Goal: Transaction & Acquisition: Purchase product/service

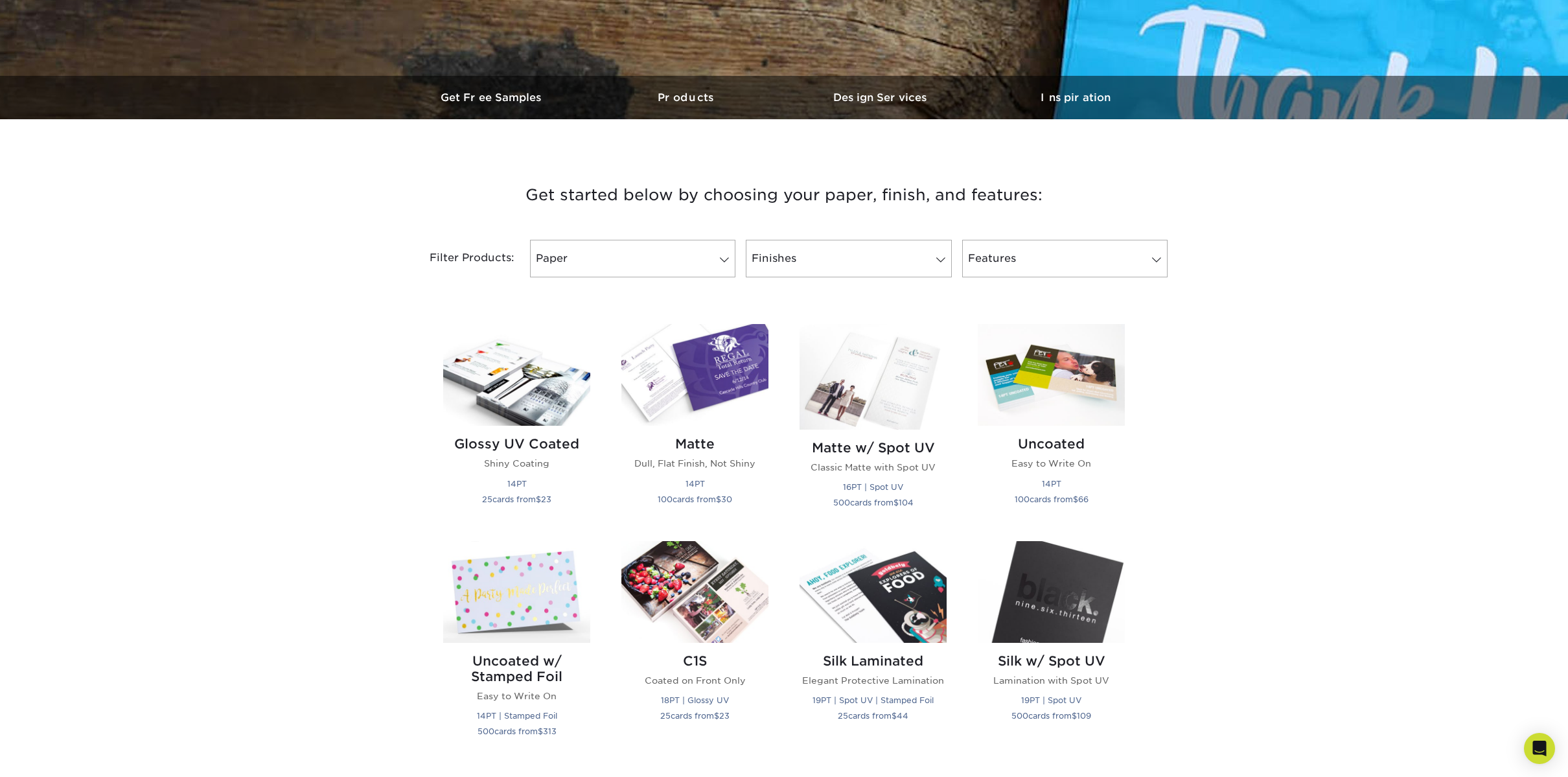
scroll to position [440, 0]
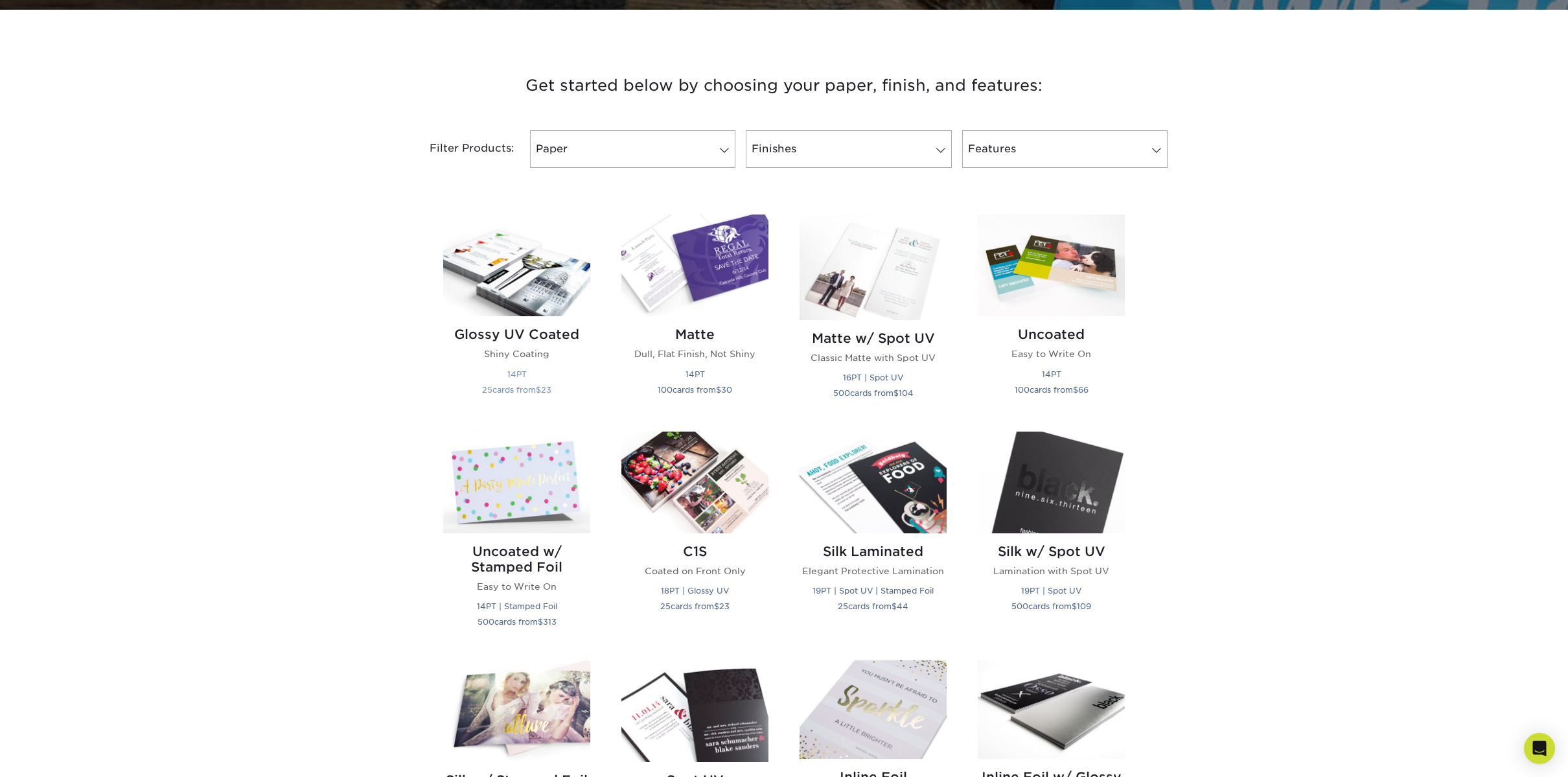
click at [495, 294] on img at bounding box center [517, 265] width 147 height 102
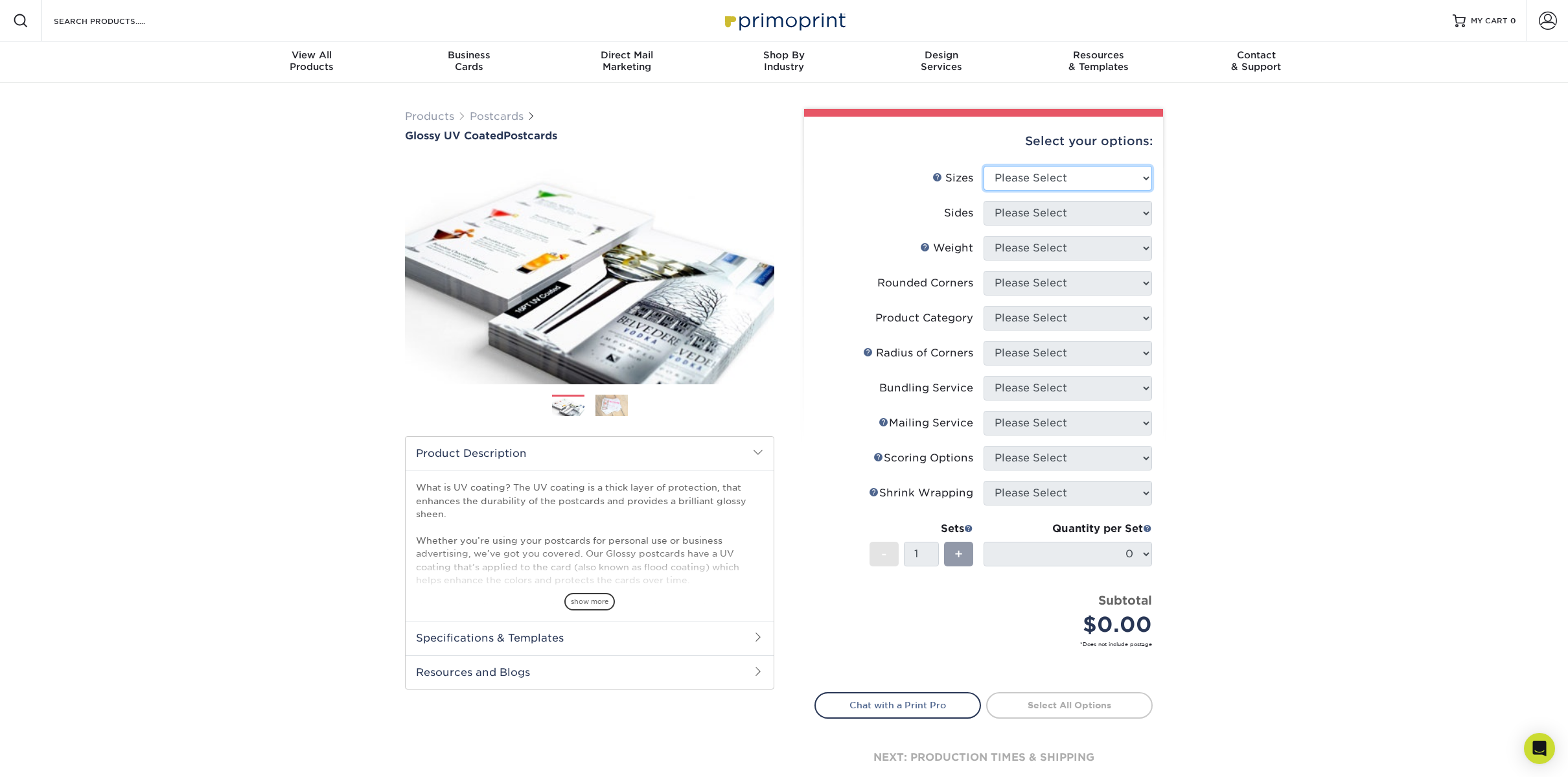
click at [1041, 177] on select "Please Select 1.5" x 7" 2" x 4" 2" x 6" 2" x 7" 2" x 8" 2.12" x 5.5" 2.12" x 5.…" at bounding box center [1068, 178] width 168 height 25
select select "5.00x7.00"
click at [1022, 217] on select "Please Select Print Both Sides Print Front Only" at bounding box center [1068, 213] width 168 height 25
select select "13abbda7-1d64-4f25-8bb2-c179b224825d"
click at [1019, 245] on select "Please Select 16PT 14PT 18PT C1S" at bounding box center [1068, 248] width 168 height 25
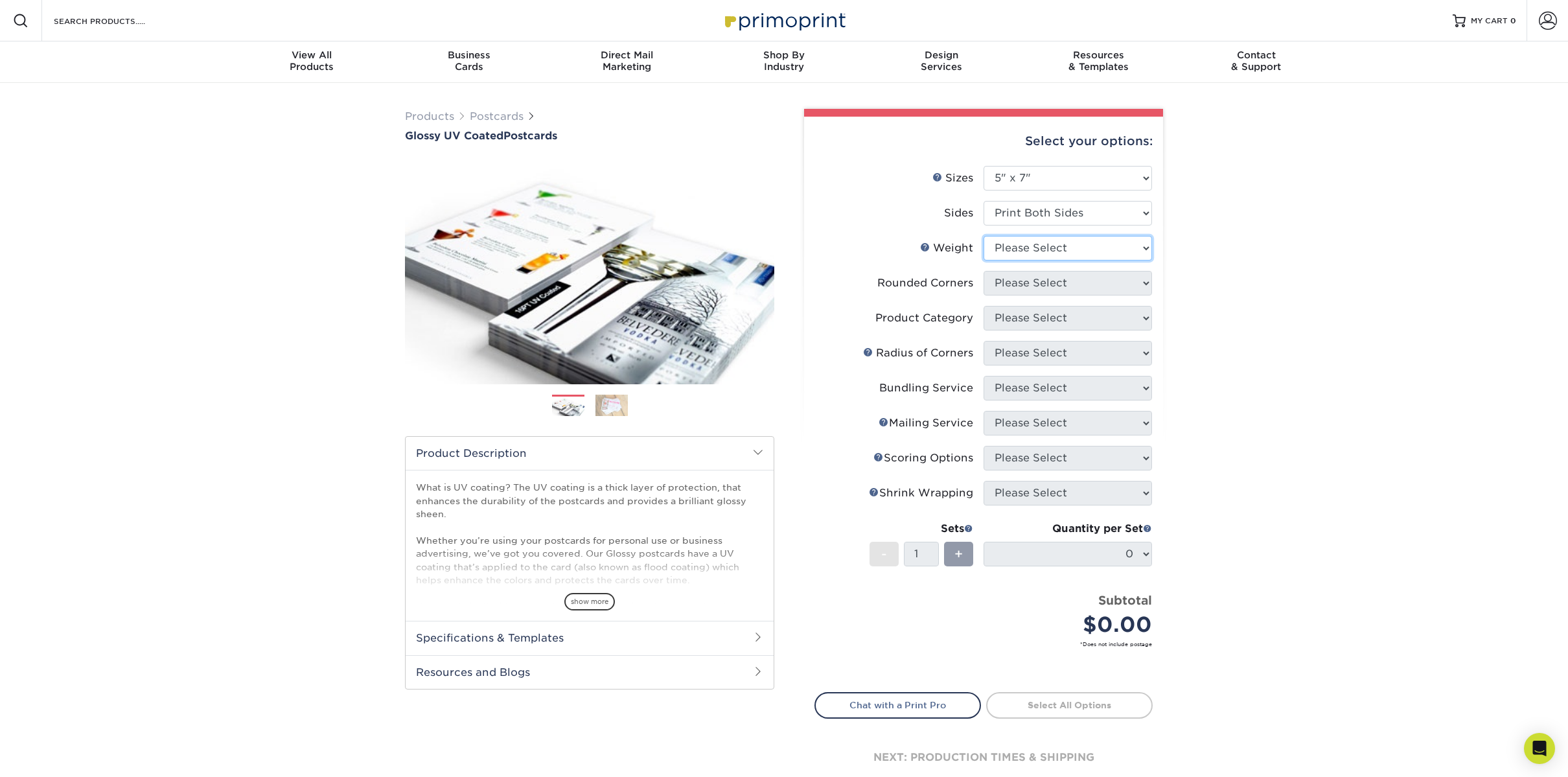
select select "16PT"
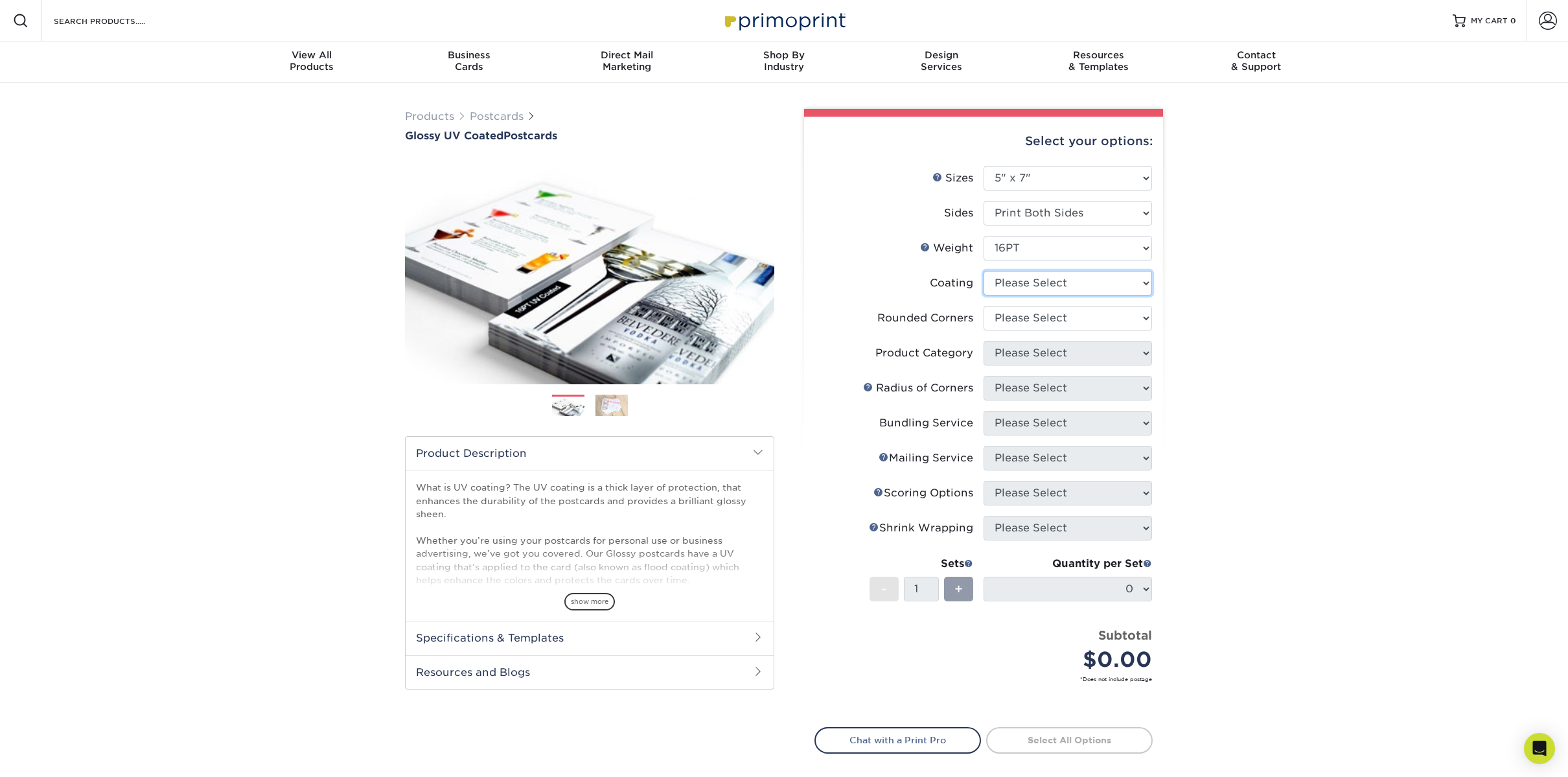
click at [1023, 277] on select at bounding box center [1068, 283] width 168 height 25
select select "ae367451-b2b8-45df-a344-0f05b6a12993"
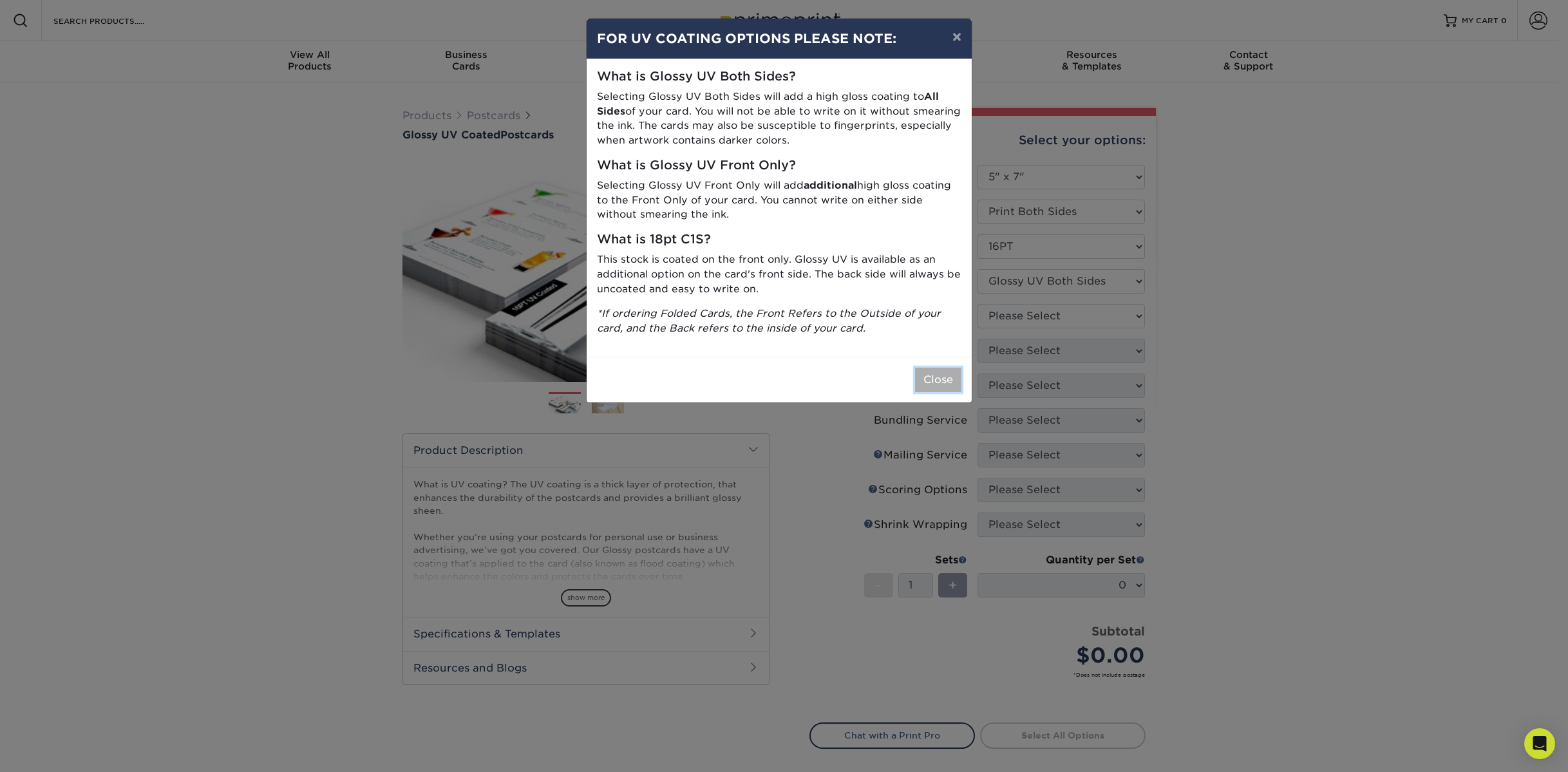
click at [942, 382] on button "Close" at bounding box center [938, 379] width 46 height 25
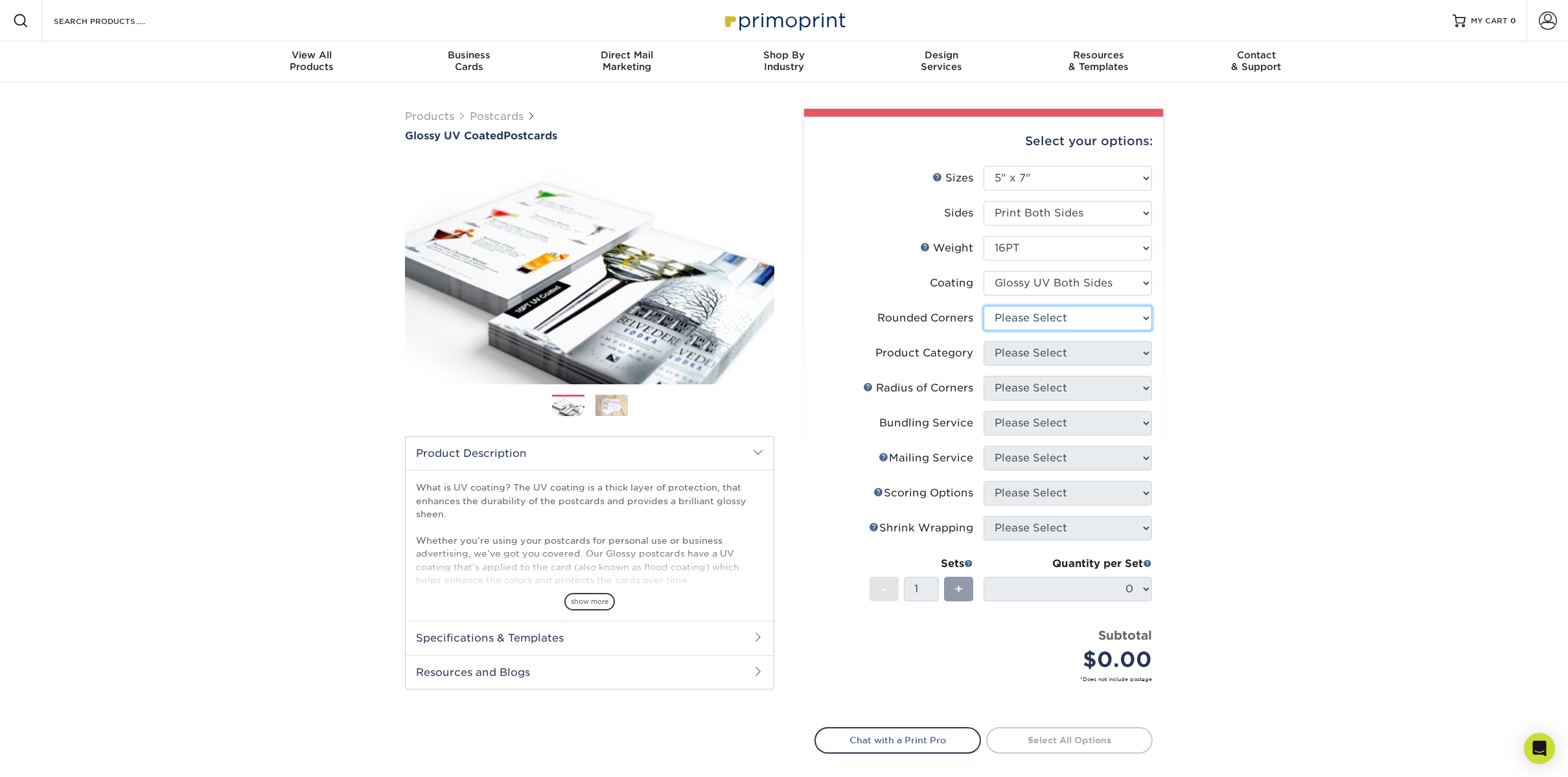
click at [1066, 318] on select "Please Select Yes - Round 4 Corners No" at bounding box center [1068, 318] width 168 height 25
select select "7672df9e-0e0a-464d-8e1f-920c575e4da3"
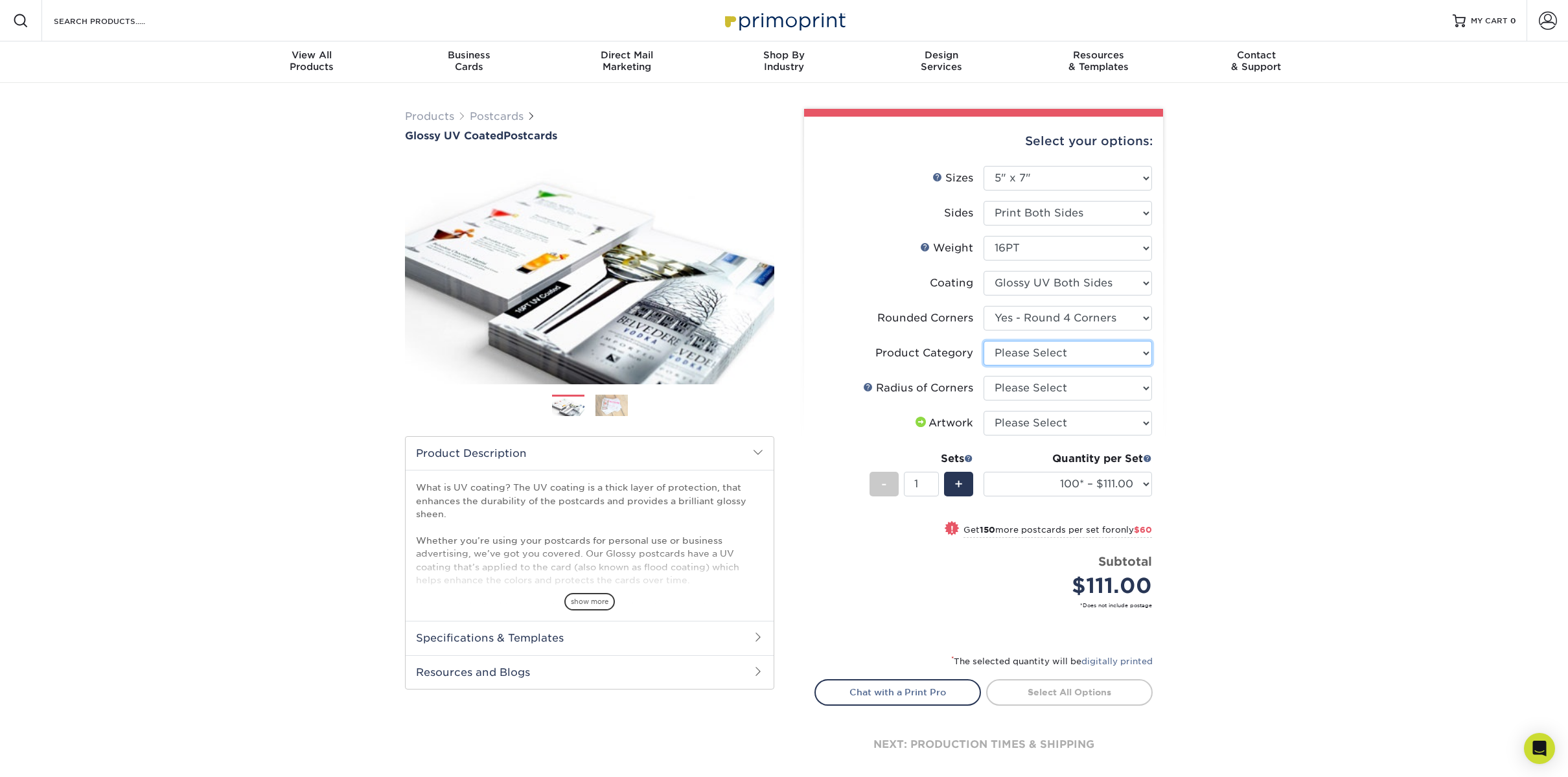
click at [1047, 354] on select "Please Select Postcards" at bounding box center [1068, 353] width 168 height 25
select select "9b7272e0-d6c8-4c3c-8e97-d3a1bcdab858"
click at [1033, 379] on select "Please Select Rounded 1/8" Rounded 1/4"" at bounding box center [1068, 388] width 168 height 25
select select "479fbfe7-6a0c-4895-8c9a-81739b7486c9"
click at [1050, 426] on select "Please Select I will upload files I need a design - $150" at bounding box center [1068, 423] width 168 height 25
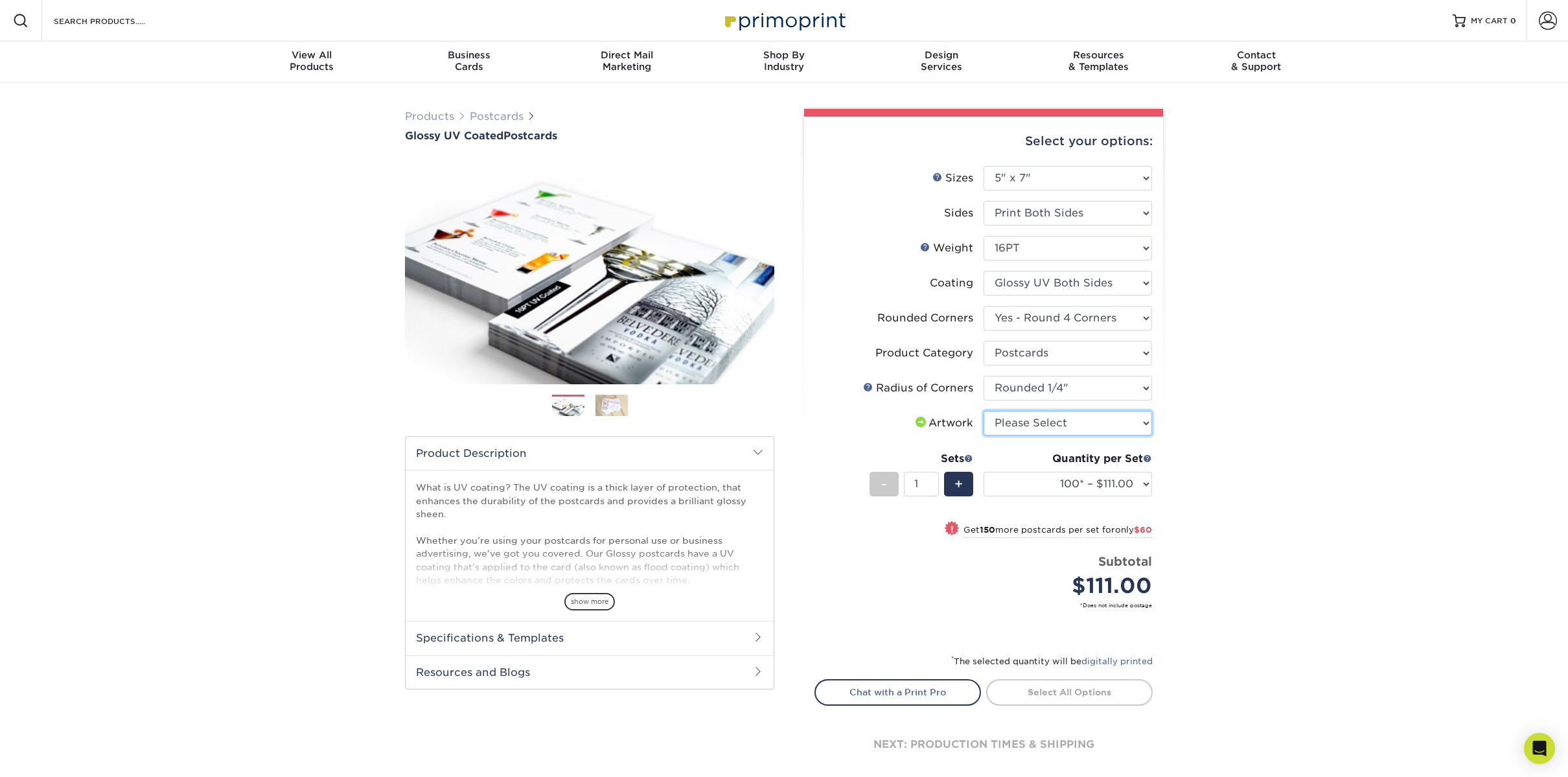
select select "upload"
click at [1077, 485] on select "100* – $111.00 250* – $171.00 500 – $220.00 1000 – $266.00 2500 – $439.00 5000 …" at bounding box center [1068, 483] width 168 height 25
select select "500 – $220.00"
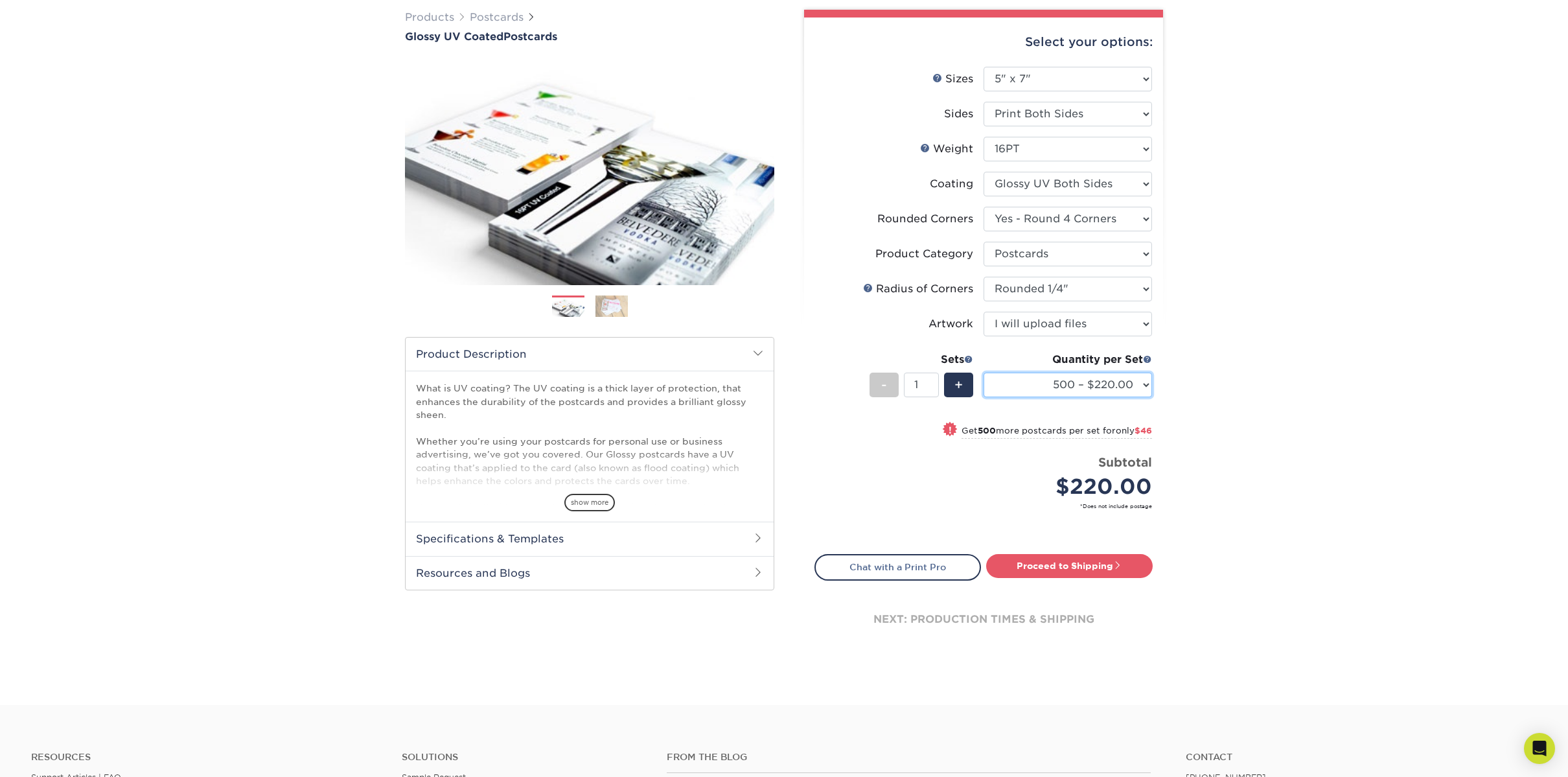
scroll to position [91, 0]
